Goal: Information Seeking & Learning: Find specific fact

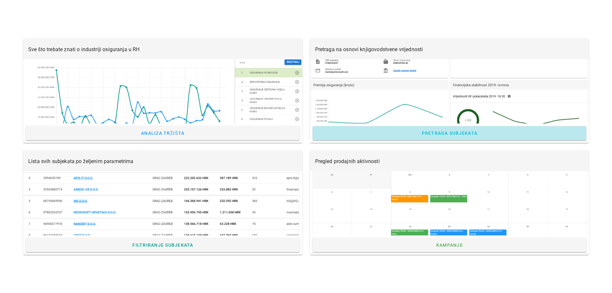
click at [488, 134] on span "Pretraga subjekata" at bounding box center [449, 132] width 269 height 5
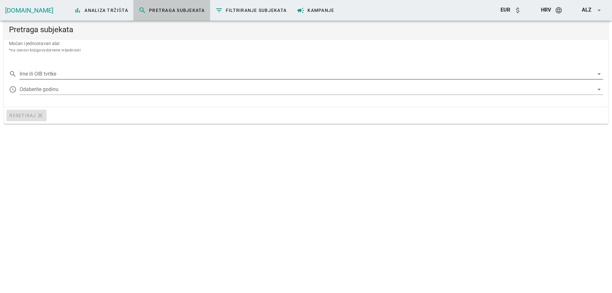
click at [97, 74] on input "Ime ili OIB tvrtke" at bounding box center [307, 74] width 574 height 10
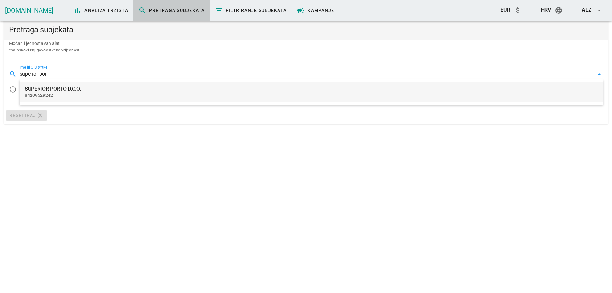
click at [95, 88] on div "SUPERIOR PORTO D.O.O." at bounding box center [311, 89] width 573 height 6
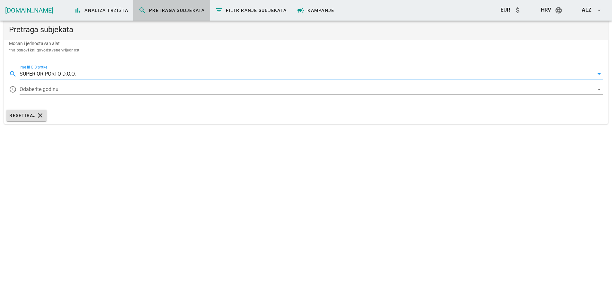
click at [60, 92] on div at bounding box center [307, 89] width 574 height 10
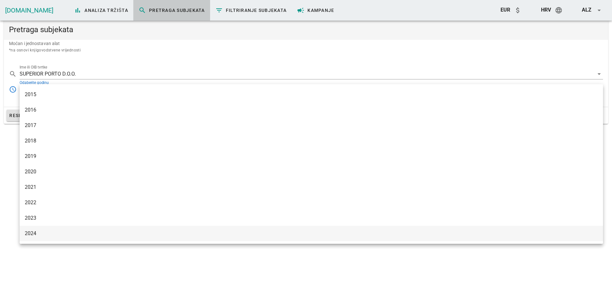
click at [32, 235] on div "2024" at bounding box center [311, 233] width 573 height 6
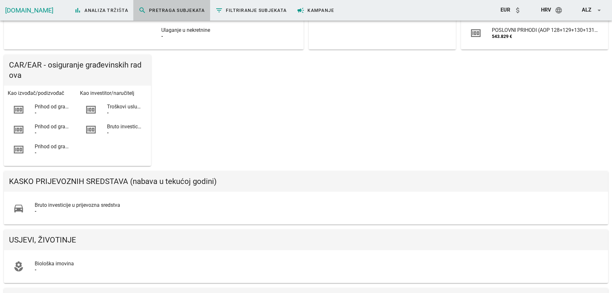
scroll to position [516, 0]
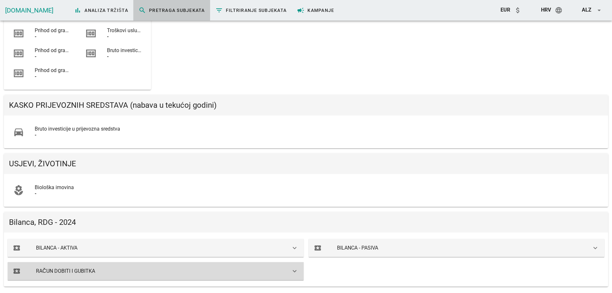
click at [293, 275] on div "local_activity RAČUN DOBITI I GUBITKA keyboard_arrow_down" at bounding box center [156, 271] width 296 height 18
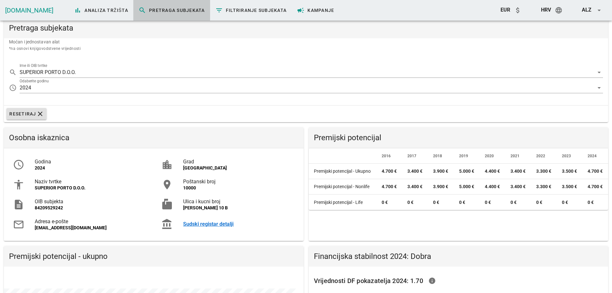
scroll to position [0, 0]
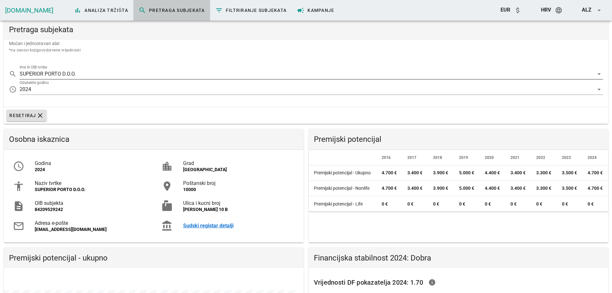
click at [95, 71] on input "SUPERIOR PORTO D.O.O." at bounding box center [307, 74] width 574 height 10
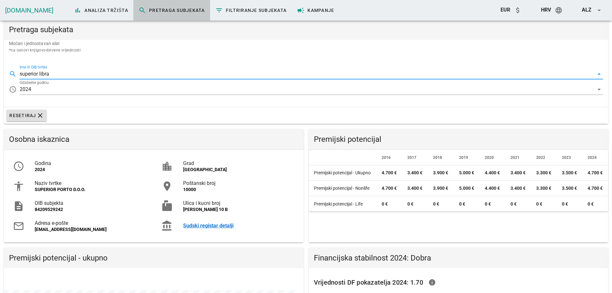
click at [38, 73] on input "superior libra" at bounding box center [307, 74] width 574 height 10
click at [73, 74] on input "super libra" at bounding box center [307, 74] width 574 height 10
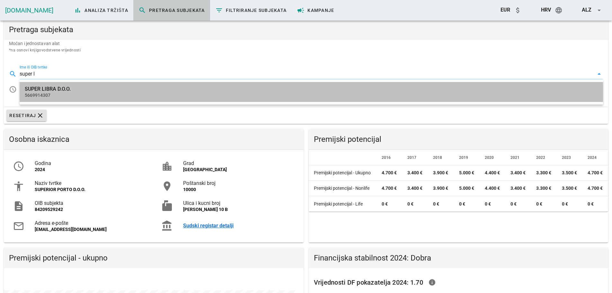
click at [54, 94] on div "5669914307" at bounding box center [311, 94] width 573 height 5
type input "SUPER LIBRA D.O.O."
